Goal: Ask a question

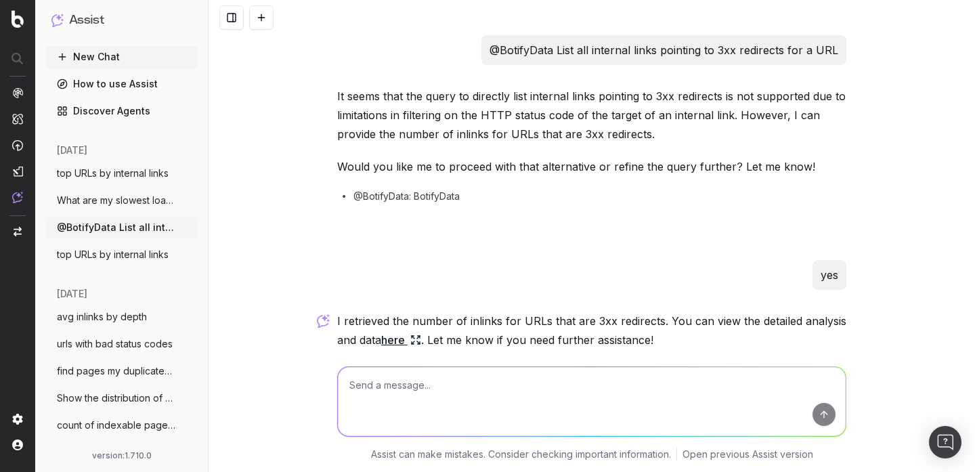
click at [267, 18] on button at bounding box center [261, 17] width 24 height 24
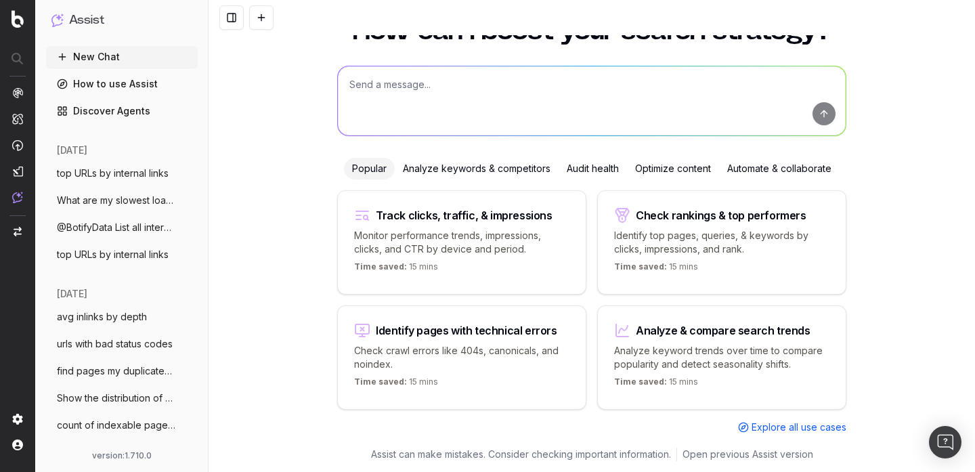
scroll to position [53, 0]
click at [376, 120] on textarea at bounding box center [592, 100] width 508 height 69
paste textarea "Top slowest pages by [PERSON_NAME] time"
type textarea "Top slowest pages by [PERSON_NAME] time"
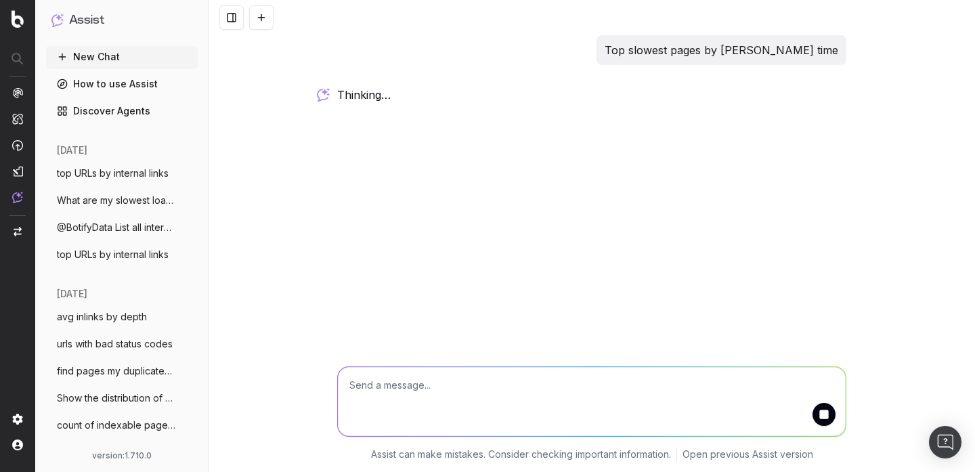
scroll to position [0, 0]
click at [0, 0] on span "working …" at bounding box center [0, 0] width 0 height 0
click at [370, 101] on div "working …" at bounding box center [591, 96] width 509 height 19
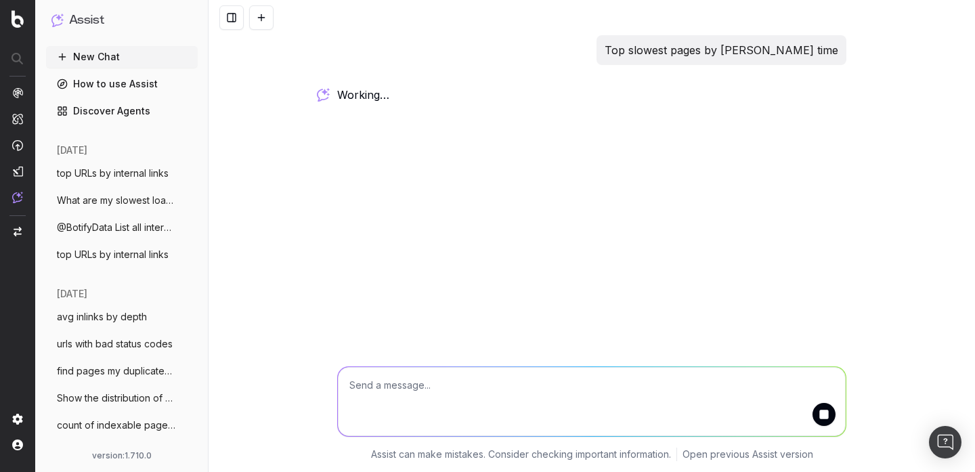
click at [370, 101] on div "working …" at bounding box center [591, 96] width 509 height 19
click at [367, 111] on div "Top slowest pages by [PERSON_NAME] time working … Assist can make mistakes. Con…" at bounding box center [591, 236] width 766 height 472
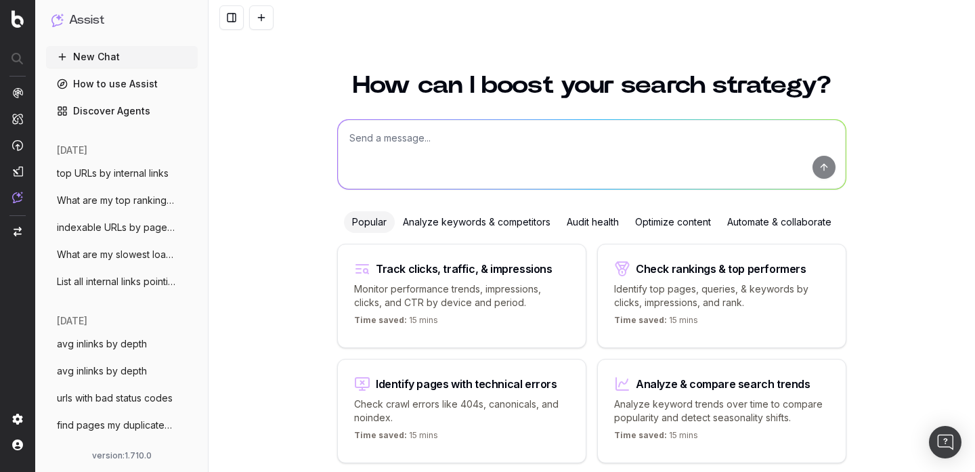
scroll to position [53, 0]
